Goal: Transaction & Acquisition: Obtain resource

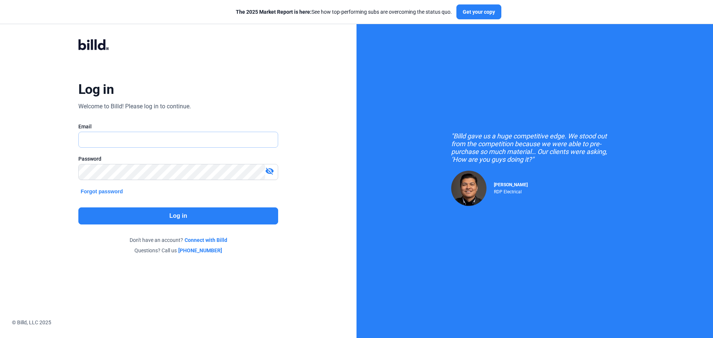
type input "[EMAIL_ADDRESS][DOMAIN_NAME]"
click at [160, 221] on button "Log in" at bounding box center [178, 216] width 200 height 17
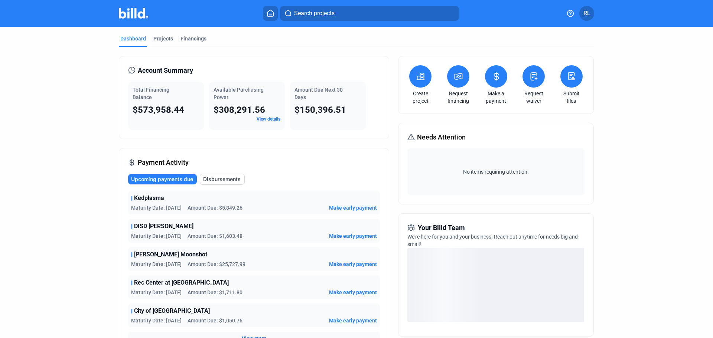
click at [272, 12] on icon at bounding box center [270, 13] width 7 height 7
click at [164, 37] on mat-tab-group "Dashboard Projects Financings Account Summary Total Financing Balance $573,958.…" at bounding box center [357, 261] width 476 height 468
click at [163, 36] on div "Projects" at bounding box center [163, 38] width 20 height 7
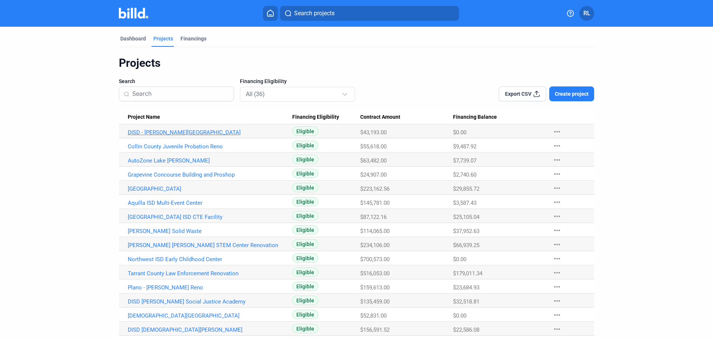
click at [197, 132] on link "DISD - [PERSON_NAME][GEOGRAPHIC_DATA]" at bounding box center [210, 132] width 165 height 7
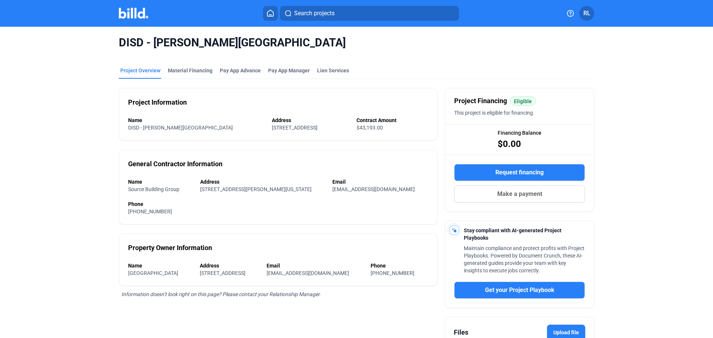
click at [532, 172] on span "Request financing" at bounding box center [520, 172] width 48 height 9
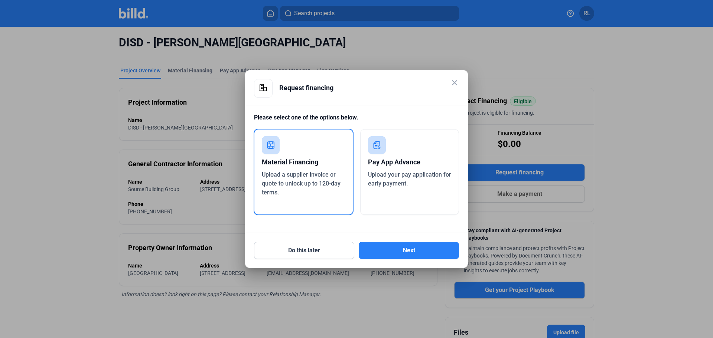
click at [312, 155] on div "Material Financing" at bounding box center [304, 162] width 84 height 16
drag, startPoint x: 386, startPoint y: 240, endPoint x: 386, endPoint y: 246, distance: 5.2
click at [386, 246] on div "Do this later Next" at bounding box center [356, 246] width 205 height 26
click at [389, 250] on button "Next" at bounding box center [409, 250] width 100 height 17
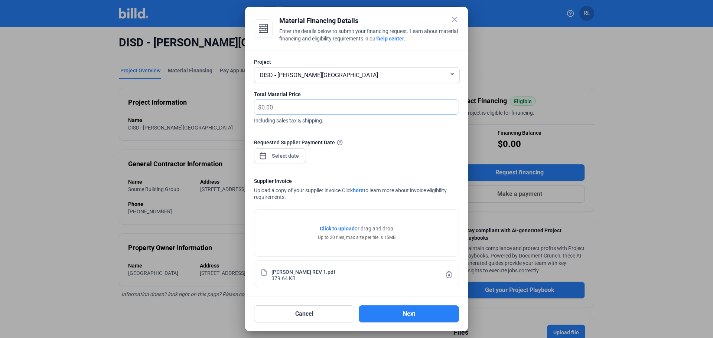
click at [291, 106] on input "text" at bounding box center [356, 107] width 189 height 14
type input "4,349.06"
click at [263, 155] on span "Open calendar" at bounding box center [263, 152] width 18 height 18
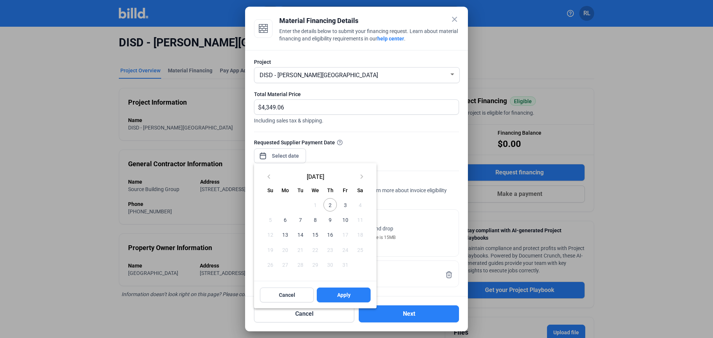
click at [333, 207] on span "2" at bounding box center [330, 204] width 13 height 13
click at [347, 295] on span "Apply" at bounding box center [343, 295] width 13 height 7
type input "[DATE]"
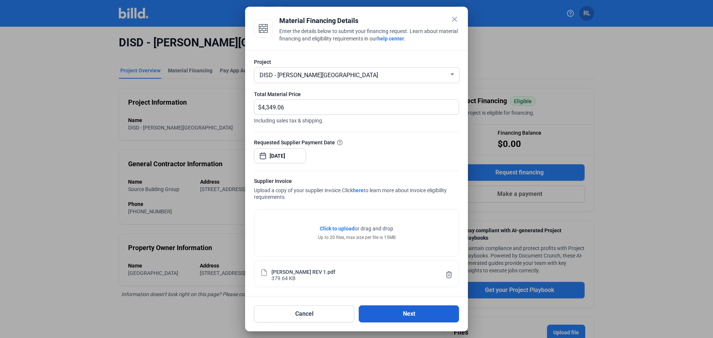
click at [393, 315] on button "Next" at bounding box center [409, 314] width 100 height 17
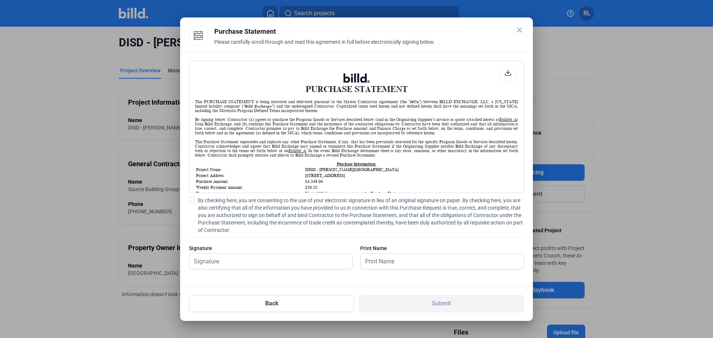
scroll to position [0, 0]
drag, startPoint x: 192, startPoint y: 198, endPoint x: 194, endPoint y: 206, distance: 8.7
click at [192, 198] on span at bounding box center [192, 200] width 6 height 6
click at [0, 0] on input "By checking here, you are consenting to the use of your electronic signature in…" at bounding box center [0, 0] width 0 height 0
click at [234, 260] on input "text" at bounding box center [266, 261] width 155 height 15
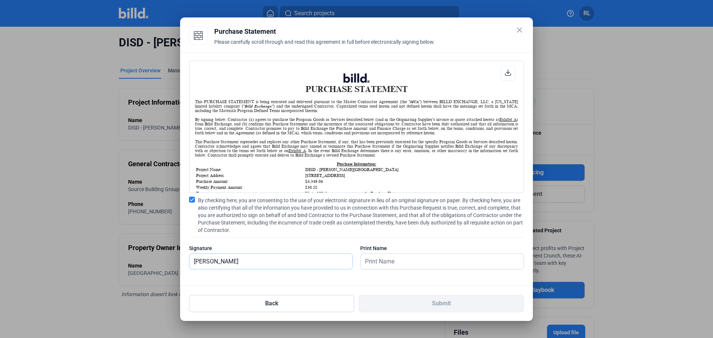
type input "[PERSON_NAME]"
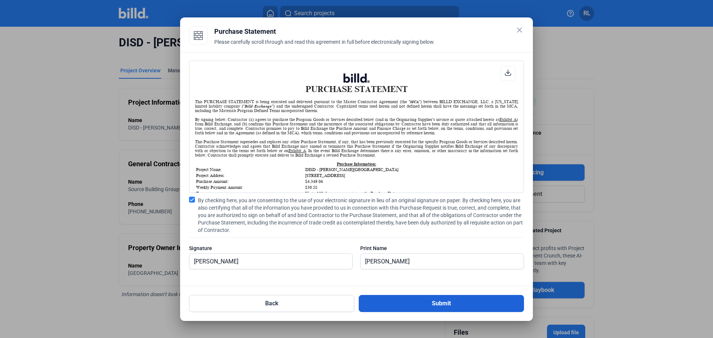
click at [425, 300] on button "Submit" at bounding box center [441, 303] width 165 height 17
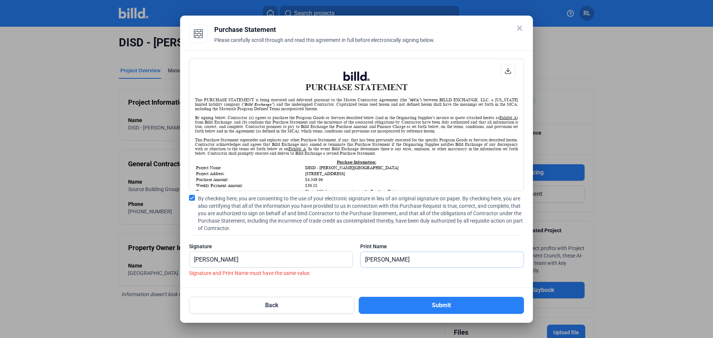
click at [428, 256] on input "[PERSON_NAME]" at bounding box center [442, 259] width 163 height 15
type input "[PERSON_NAME]"
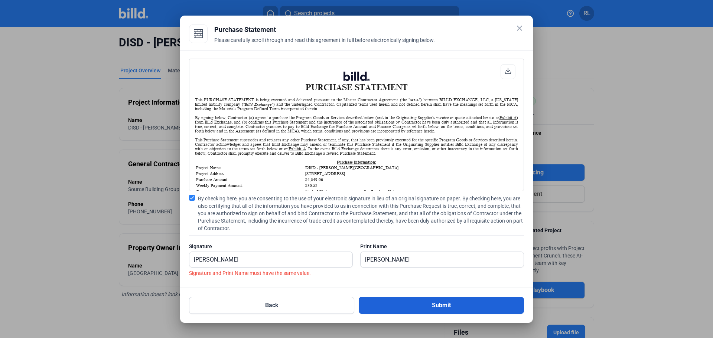
click at [414, 311] on button "Submit" at bounding box center [441, 305] width 165 height 17
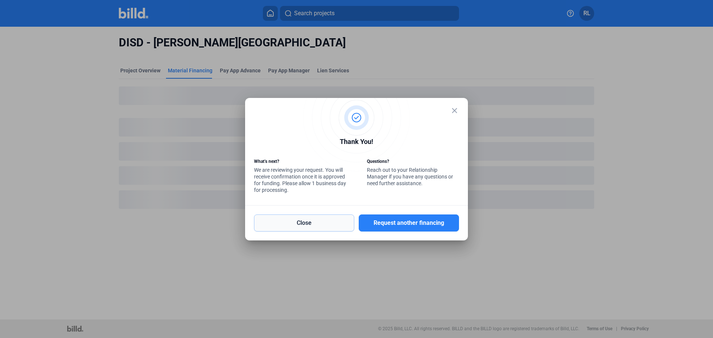
click at [304, 221] on button "Close" at bounding box center [304, 223] width 100 height 17
